Goal: Find specific page/section: Find specific page/section

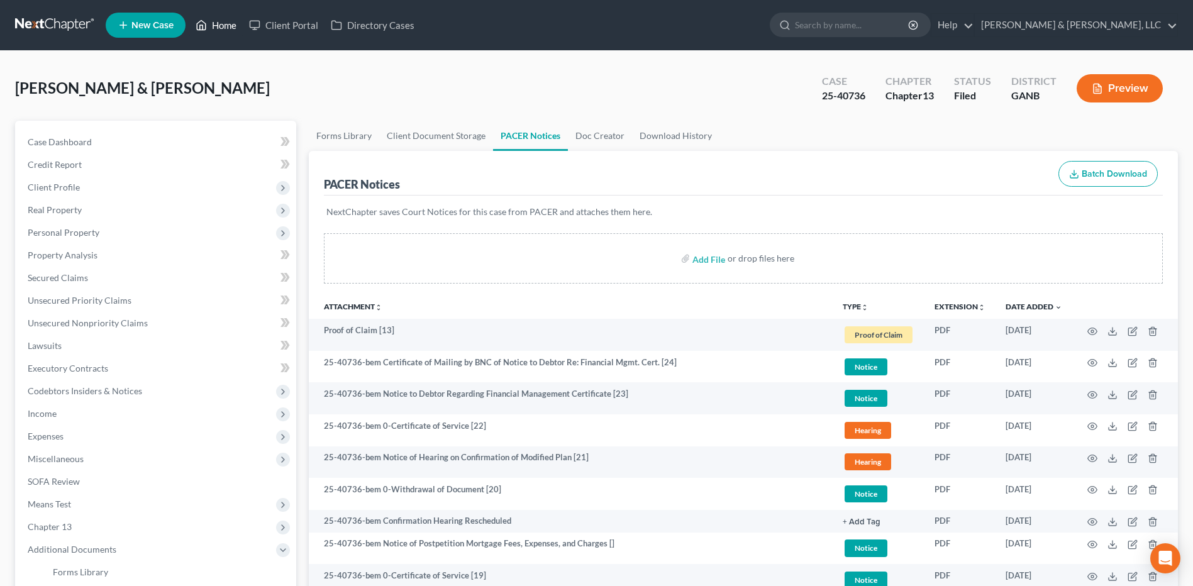
click at [219, 33] on link "Home" at bounding box center [215, 25] width 53 height 23
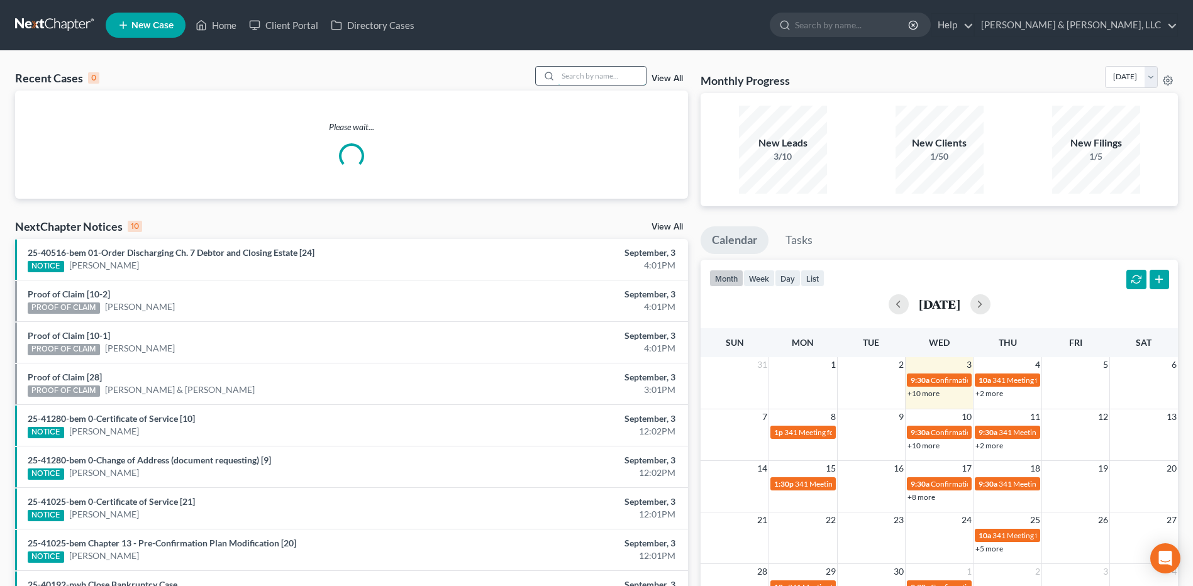
click at [576, 73] on input "search" at bounding box center [602, 76] width 88 height 18
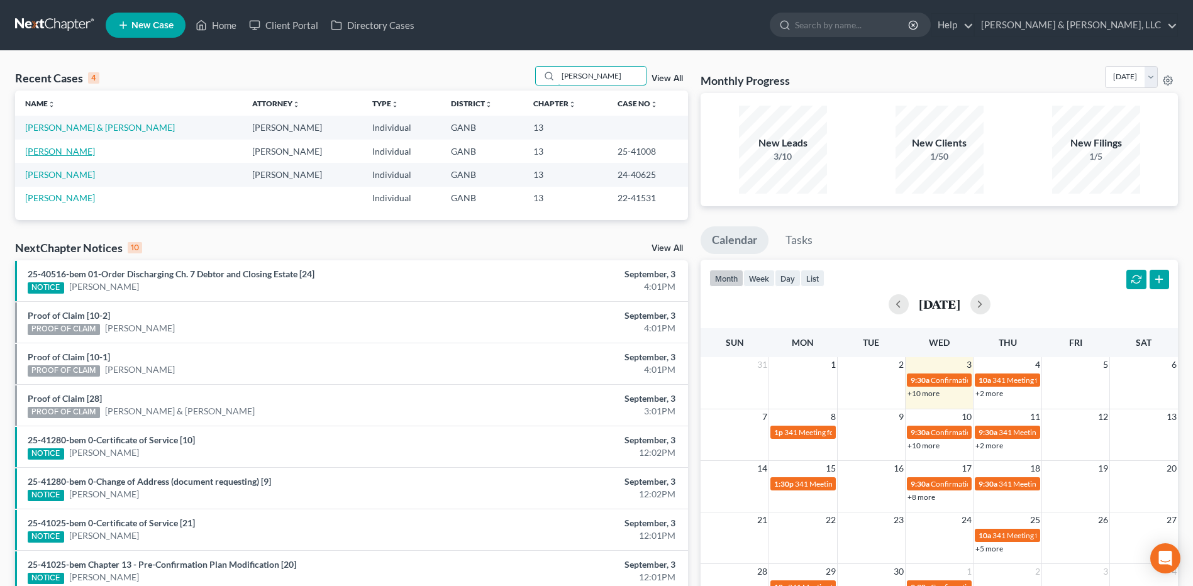
type input "[PERSON_NAME]"
click at [69, 153] on link "[PERSON_NAME]" at bounding box center [60, 151] width 70 height 11
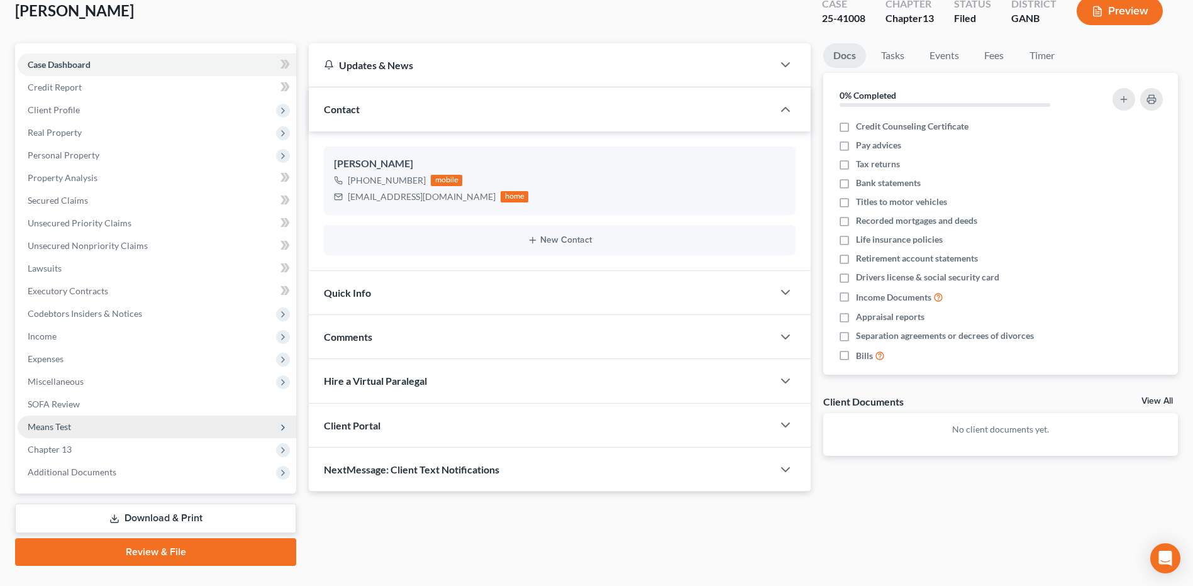
scroll to position [105, 0]
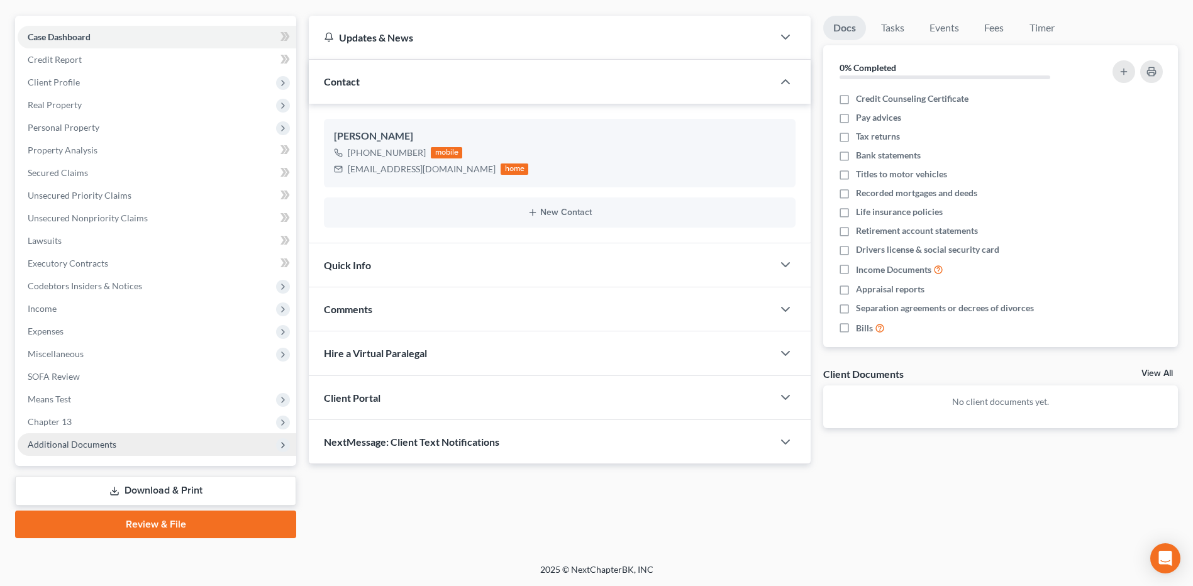
click at [119, 439] on span "Additional Documents" at bounding box center [157, 444] width 278 height 23
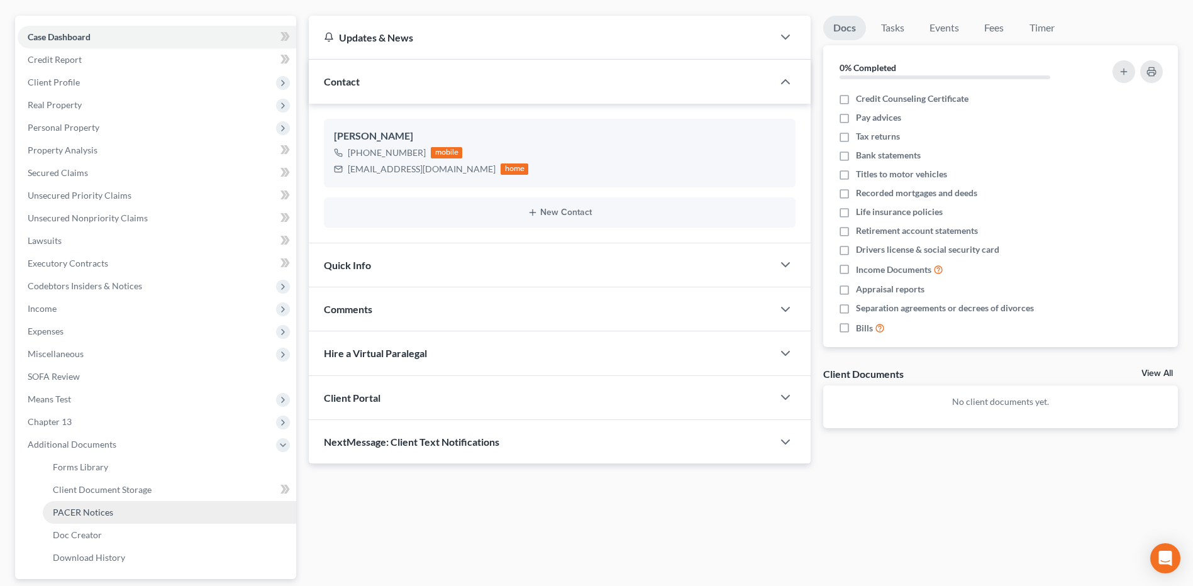
click at [104, 507] on span "PACER Notices" at bounding box center [83, 512] width 60 height 11
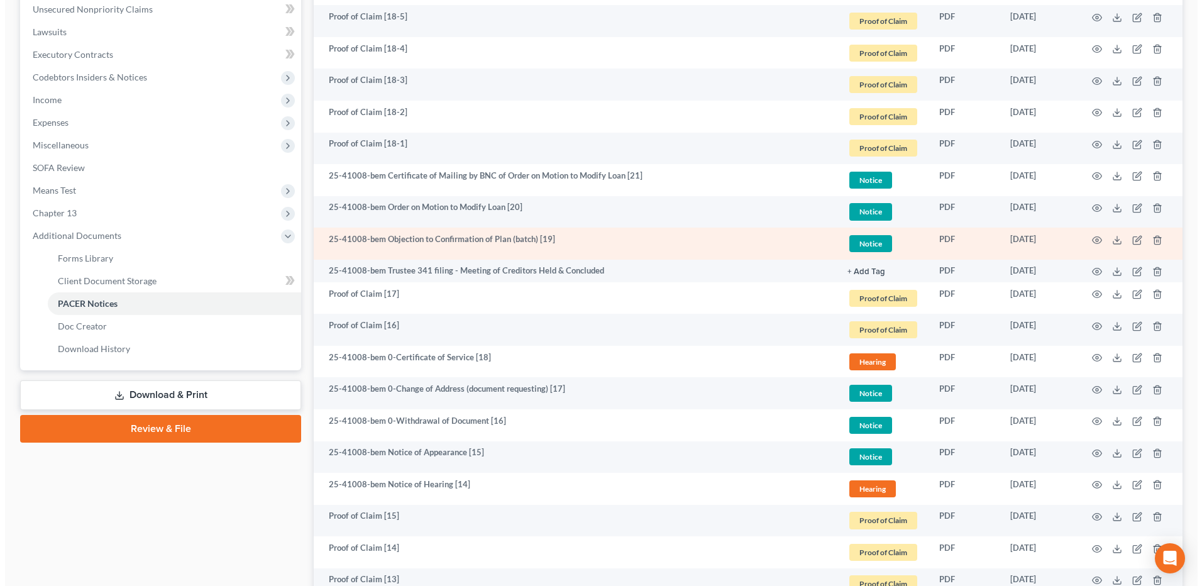
scroll to position [314, 0]
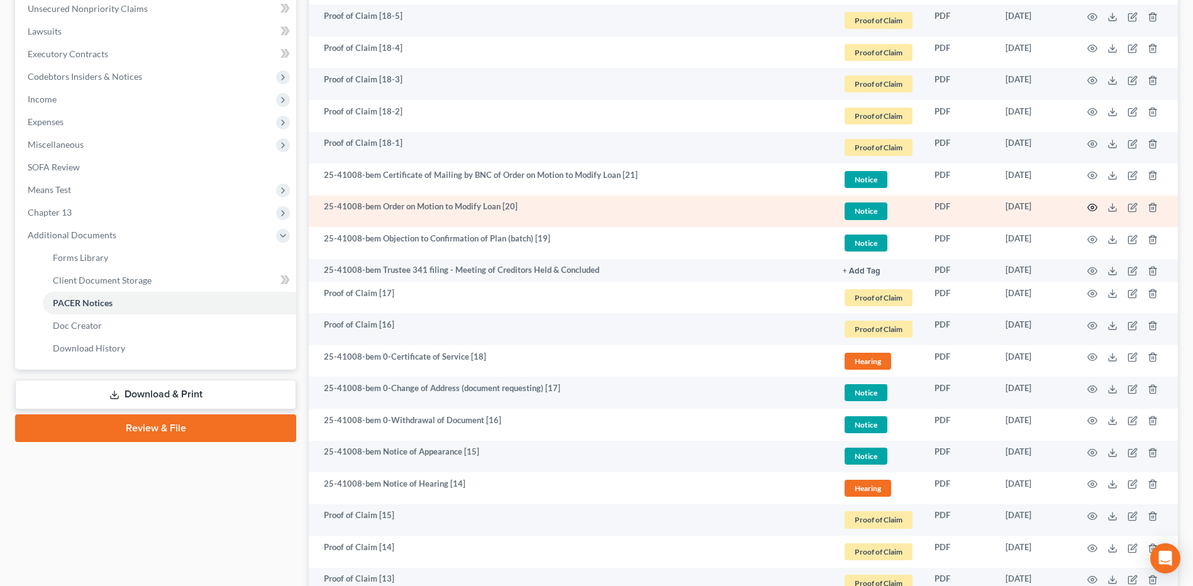
click at [1092, 209] on icon "button" at bounding box center [1092, 207] width 10 height 10
